Goal: Navigation & Orientation: Understand site structure

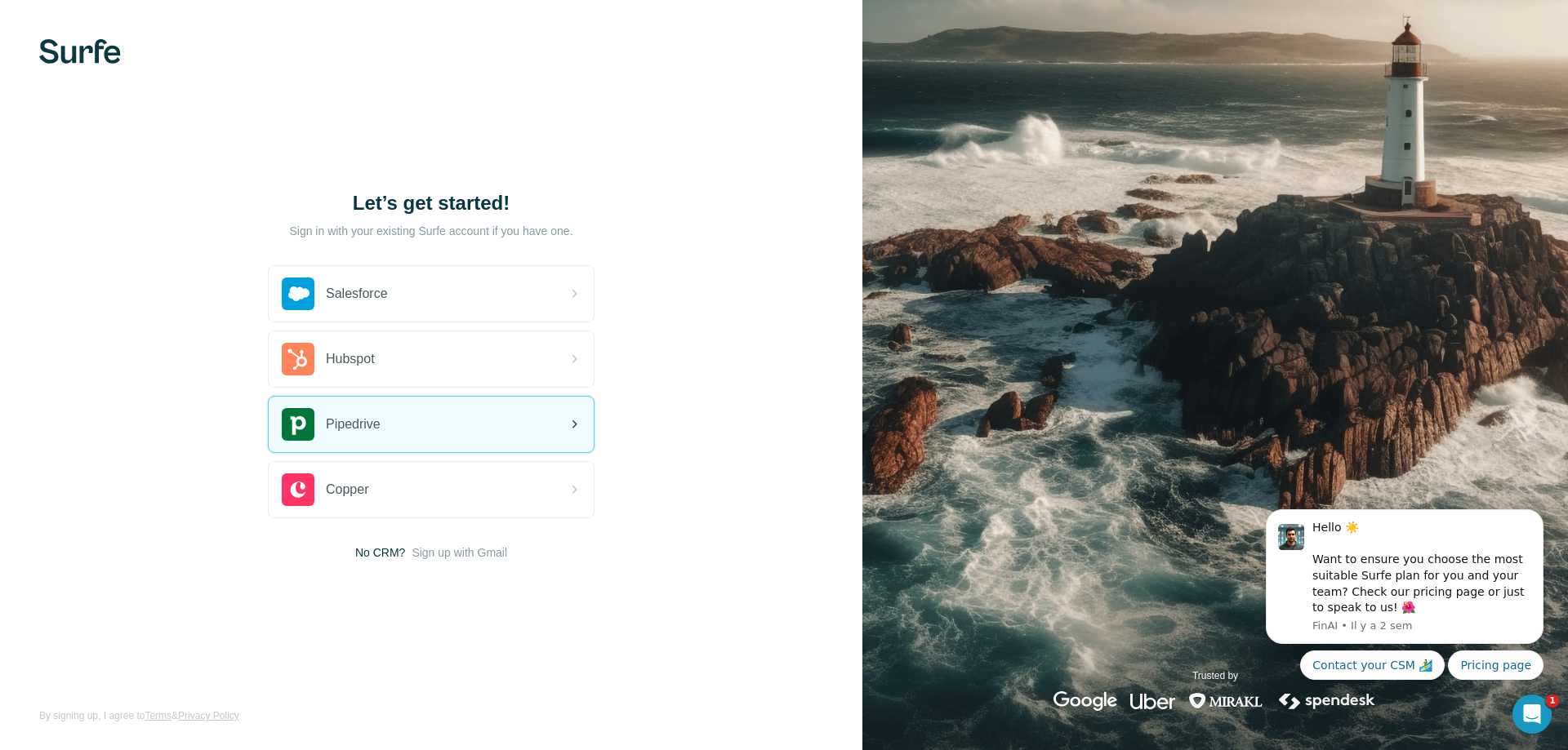
click at [452, 423] on div "Pipedrive" at bounding box center [432, 424] width 325 height 55
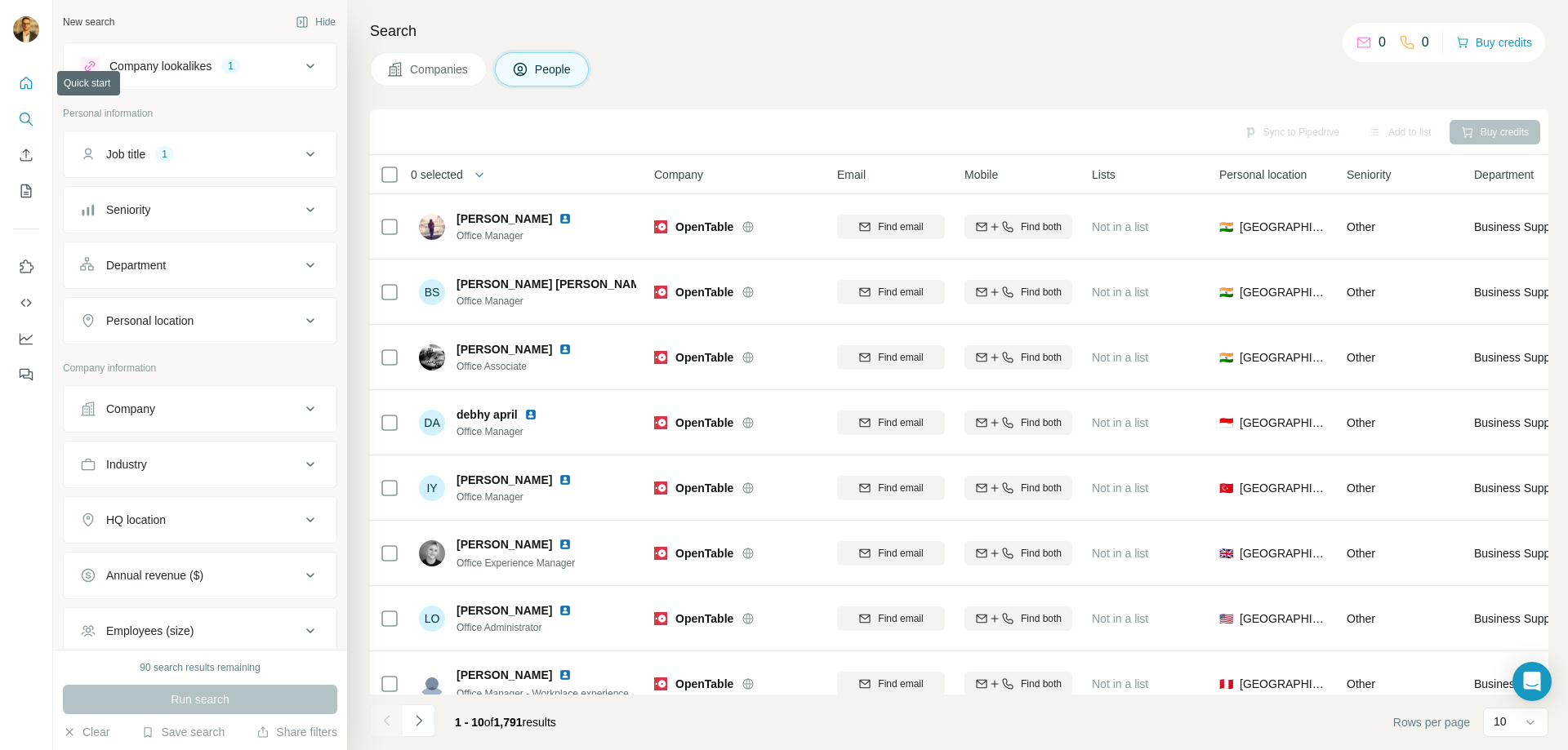
click at [22, 81] on icon "Quick start" at bounding box center [26, 83] width 17 height 17
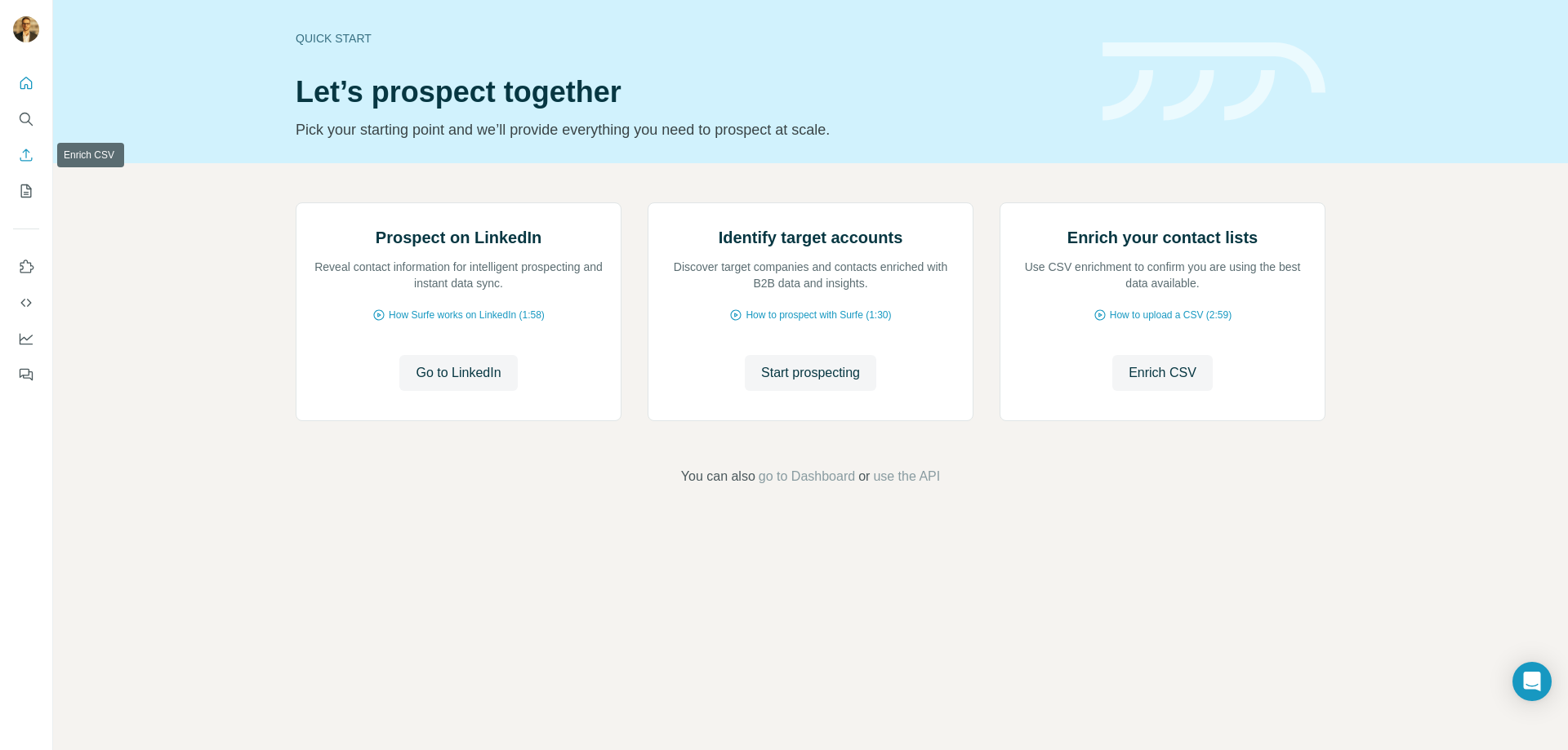
click at [25, 155] on icon "Enrich CSV" at bounding box center [26, 155] width 17 height 17
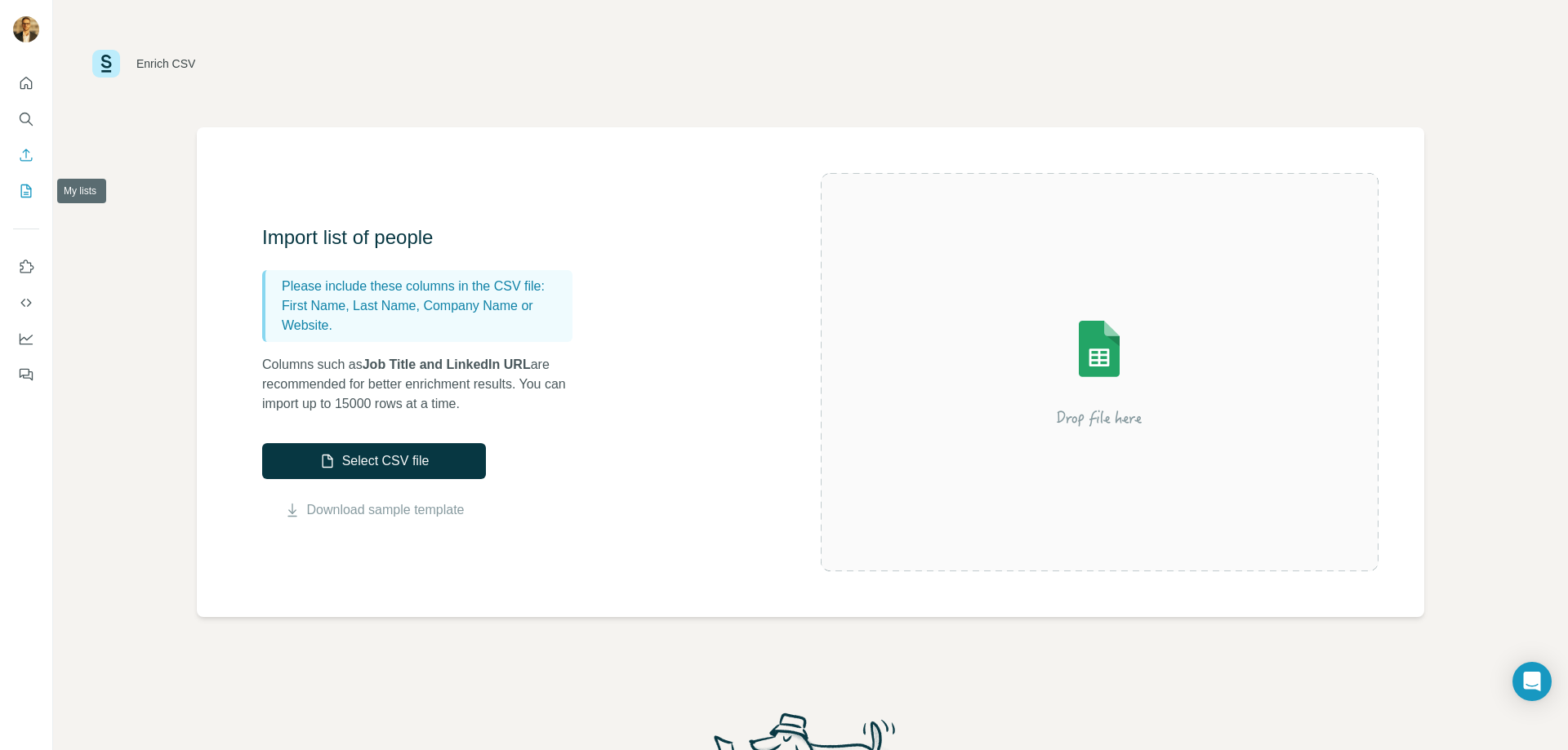
click at [24, 200] on button "My lists" at bounding box center [26, 191] width 26 height 30
